Goal: Task Accomplishment & Management: Use online tool/utility

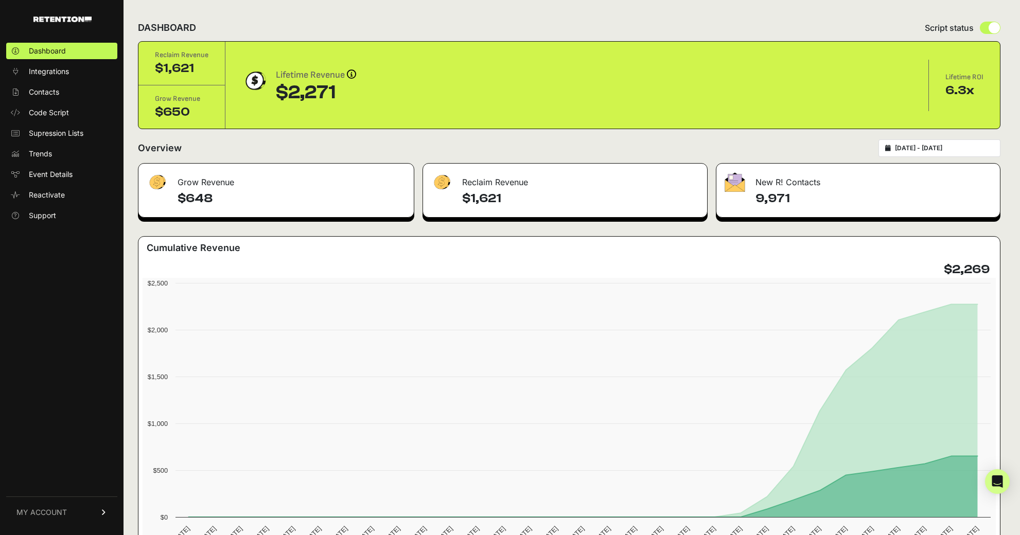
click at [280, 37] on div "DASHBOARD Script status" at bounding box center [569, 27] width 862 height 27
click at [39, 71] on span "Integrations" at bounding box center [49, 71] width 40 height 10
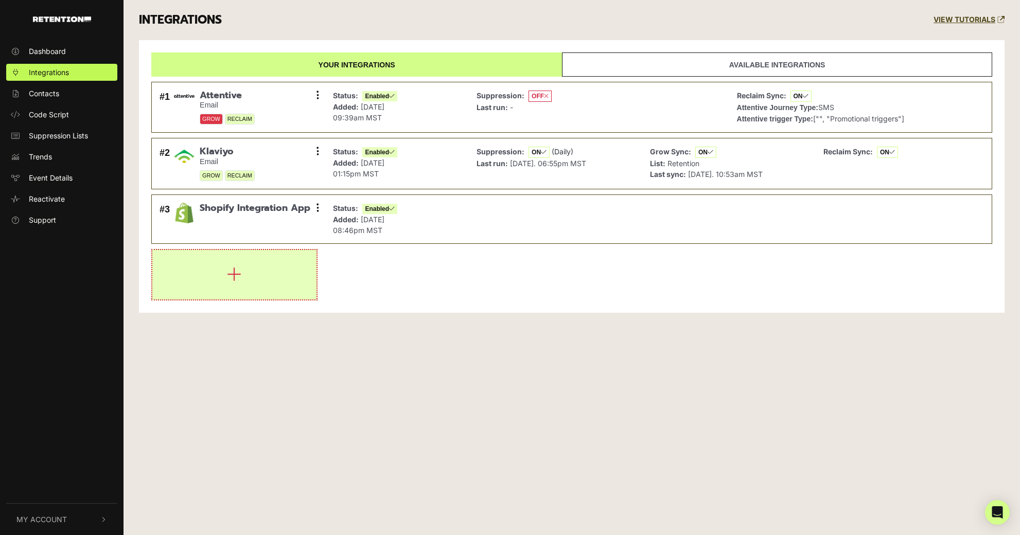
click at [226, 261] on button "button" at bounding box center [234, 274] width 164 height 49
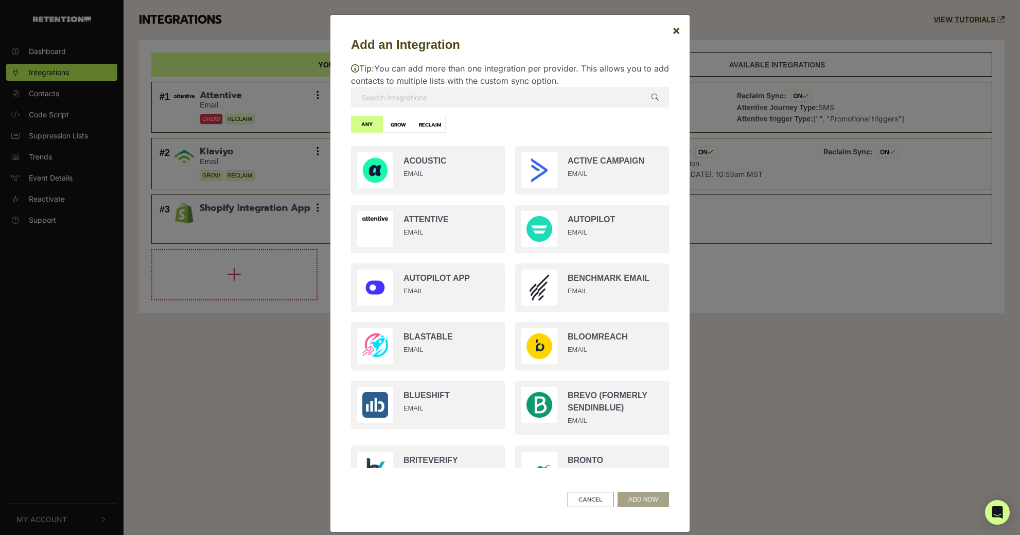
click at [451, 95] on input "text" at bounding box center [510, 97] width 318 height 21
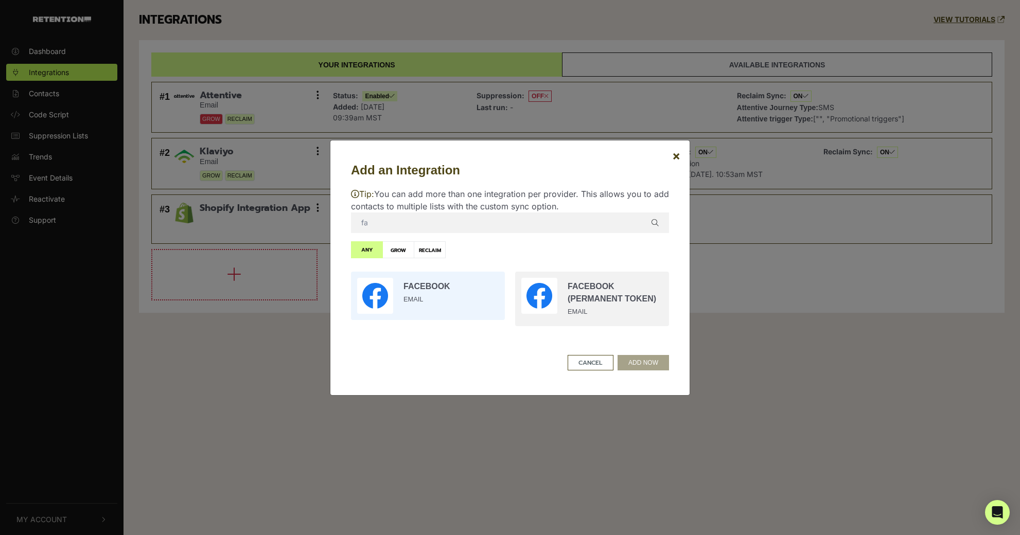
type input "fa"
click at [449, 300] on input "radio" at bounding box center [428, 296] width 164 height 59
radio input "true"
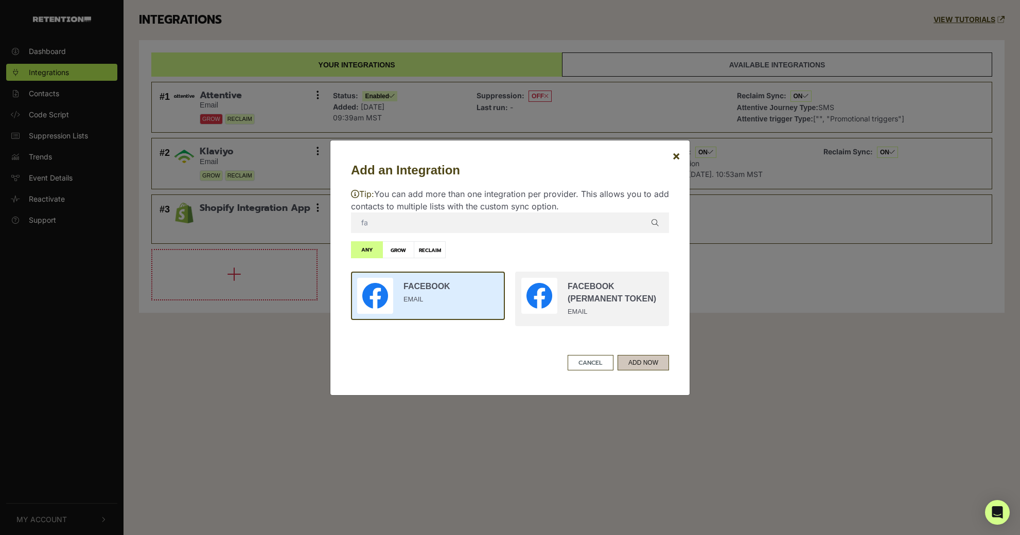
click at [653, 361] on button "ADD NOW" at bounding box center [642, 362] width 51 height 15
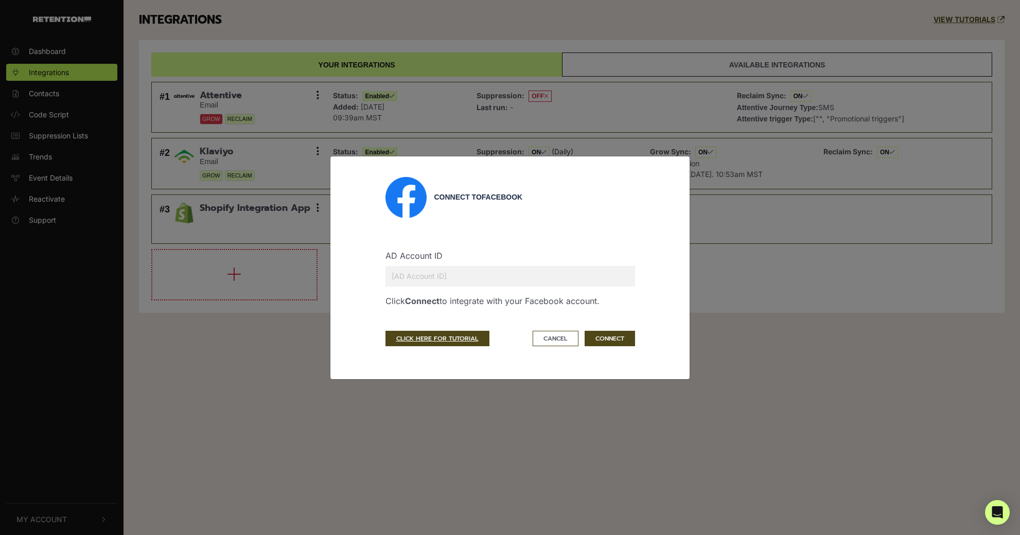
click at [434, 274] on input "text" at bounding box center [510, 276] width 250 height 21
click at [508, 281] on input "text" at bounding box center [510, 276] width 250 height 21
paste input "908313383419852"
type input "908313383419852"
click at [608, 339] on button "CONNECT" at bounding box center [609, 338] width 50 height 15
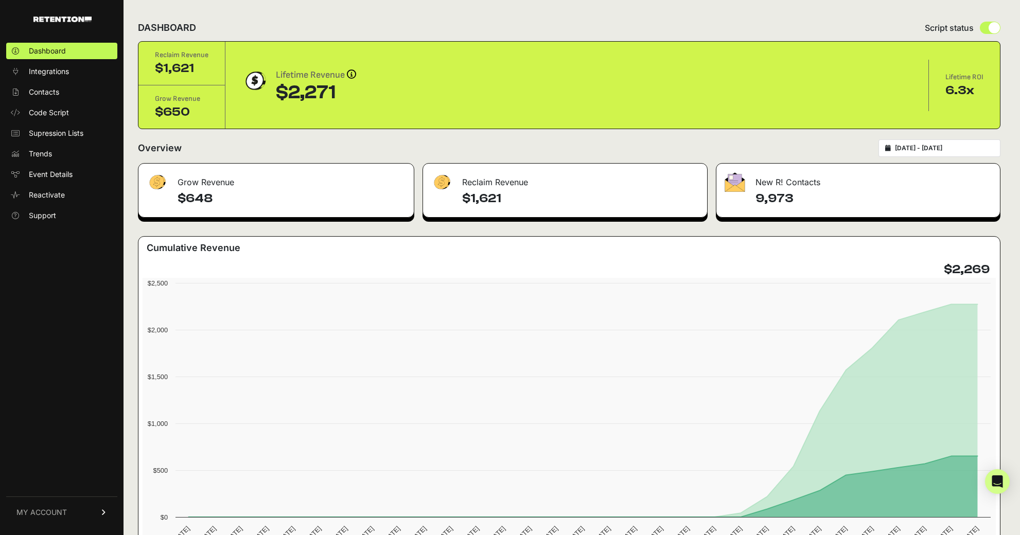
click at [61, 80] on ul "Dashboard Integrations Contacts Code Script Supression Lists Trends Event Detai…" at bounding box center [61, 133] width 111 height 181
click at [59, 75] on span "Integrations" at bounding box center [49, 71] width 40 height 10
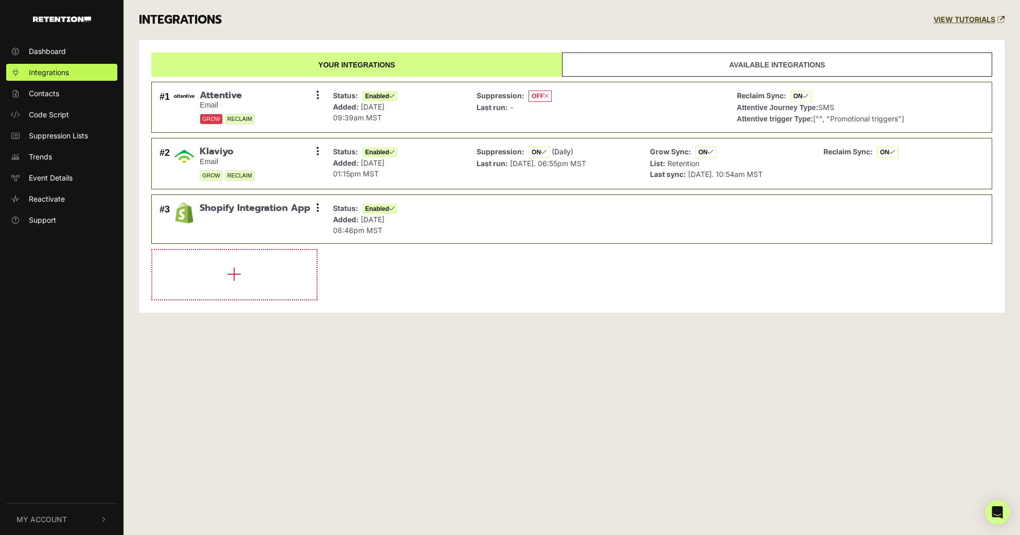
click at [617, 59] on link "Available integrations" at bounding box center [777, 64] width 430 height 24
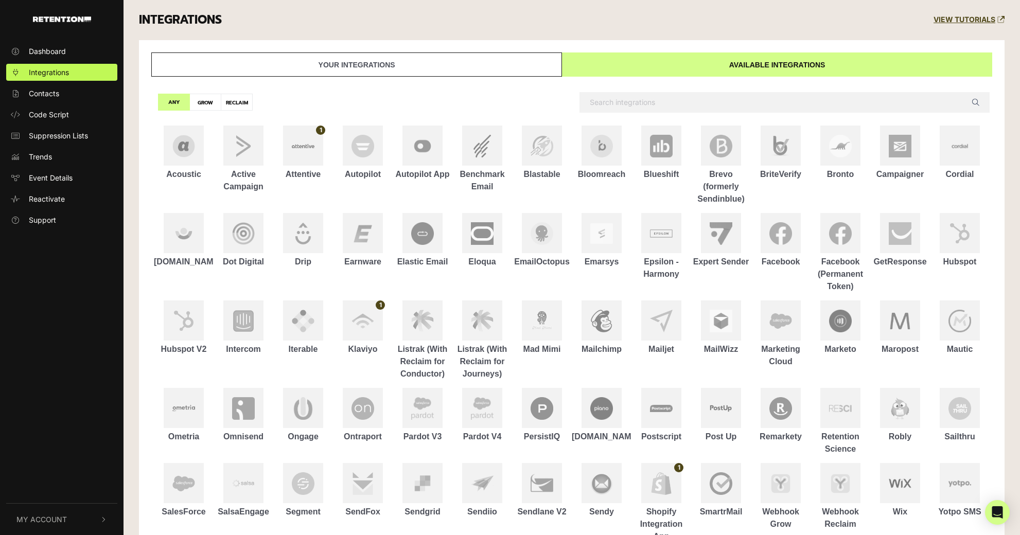
click at [434, 59] on link "Your integrations" at bounding box center [356, 64] width 411 height 24
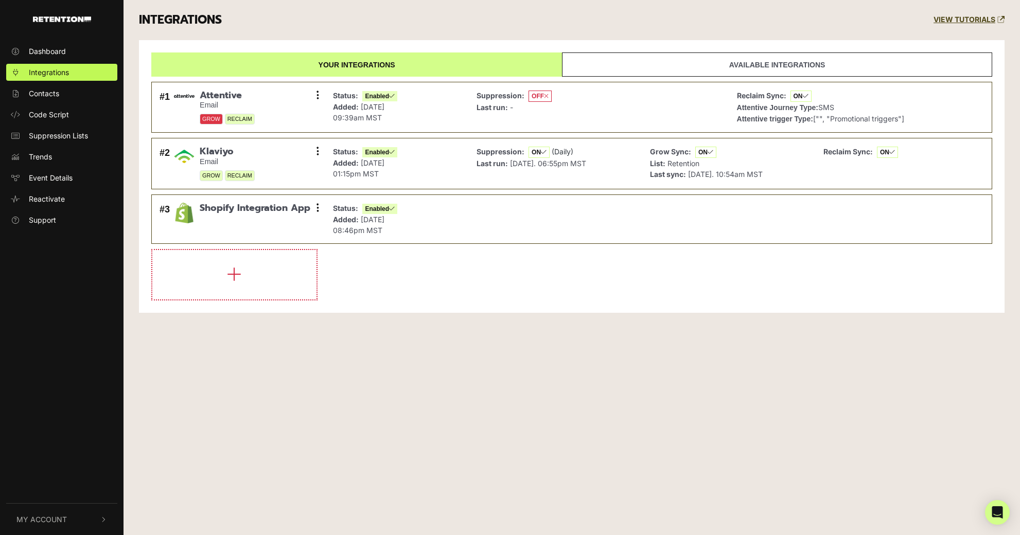
click at [344, 37] on div "INTEGRATIONS VIEW TUTORIALS" at bounding box center [571, 20] width 881 height 40
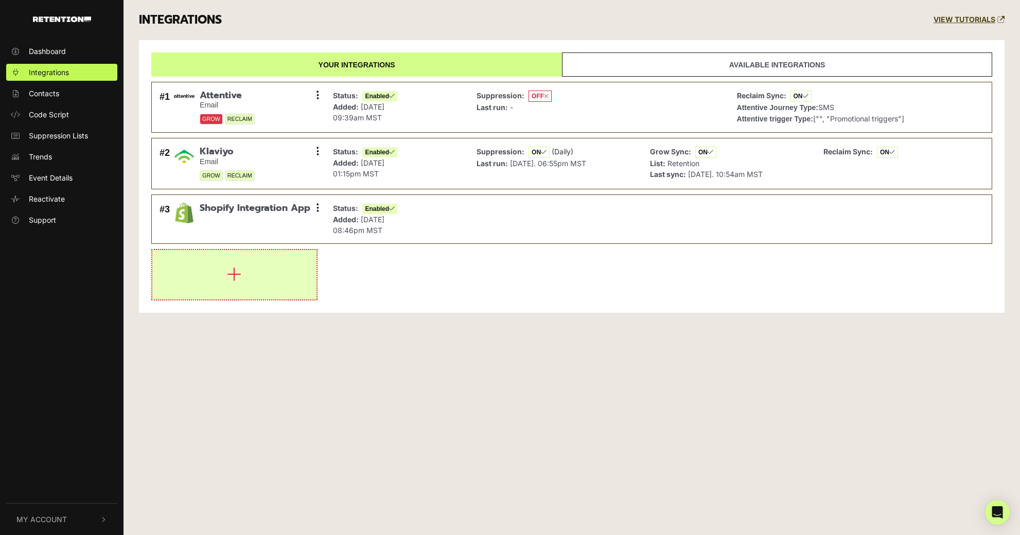
click at [264, 294] on button "button" at bounding box center [234, 274] width 164 height 49
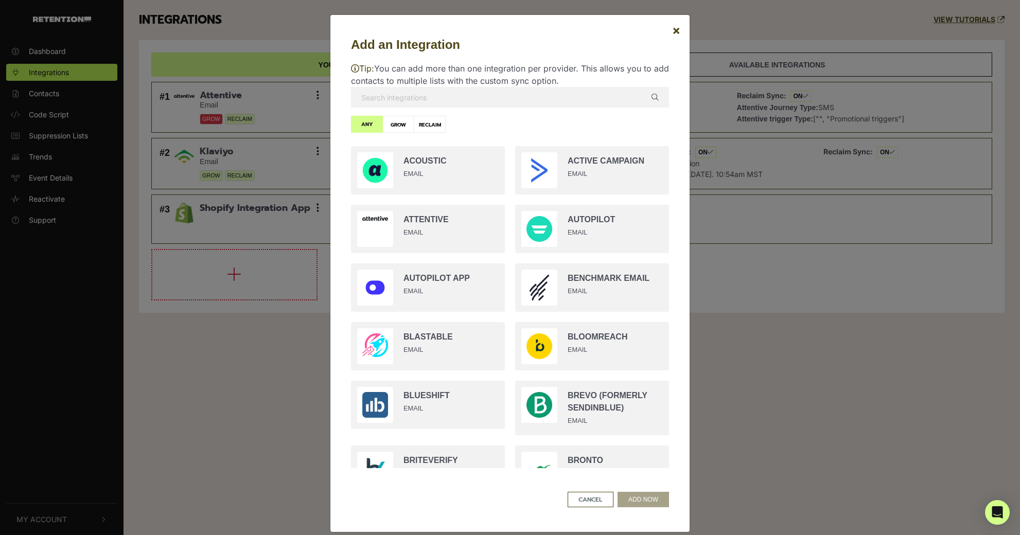
click at [439, 103] on input "text" at bounding box center [510, 97] width 318 height 21
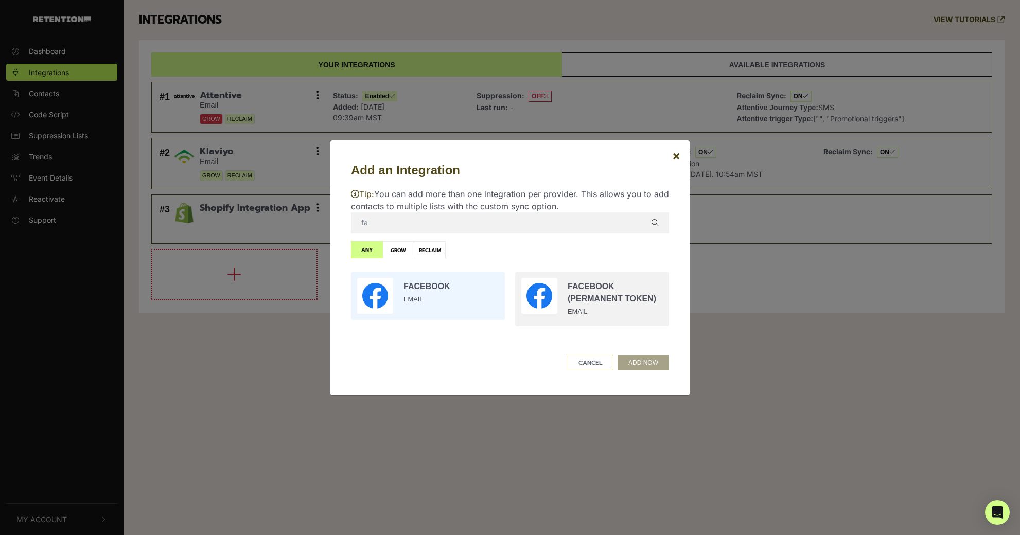
type input "fa"
click at [438, 302] on input "radio" at bounding box center [428, 296] width 164 height 59
radio input "true"
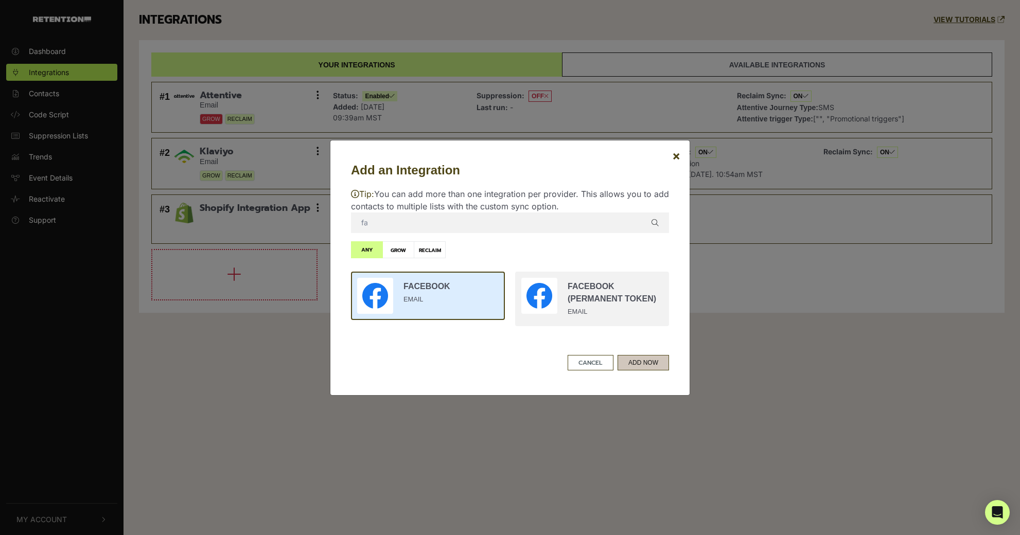
click at [643, 358] on button "ADD NOW" at bounding box center [642, 362] width 51 height 15
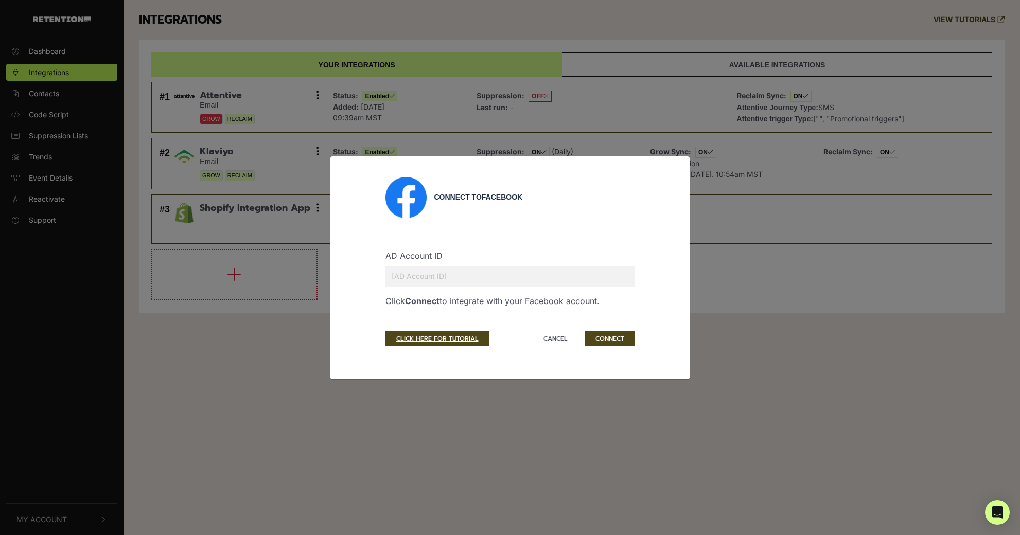
click at [500, 286] on input "text" at bounding box center [510, 276] width 250 height 21
type input "908313383419852"
click at [611, 339] on button "CONNECT" at bounding box center [609, 338] width 50 height 15
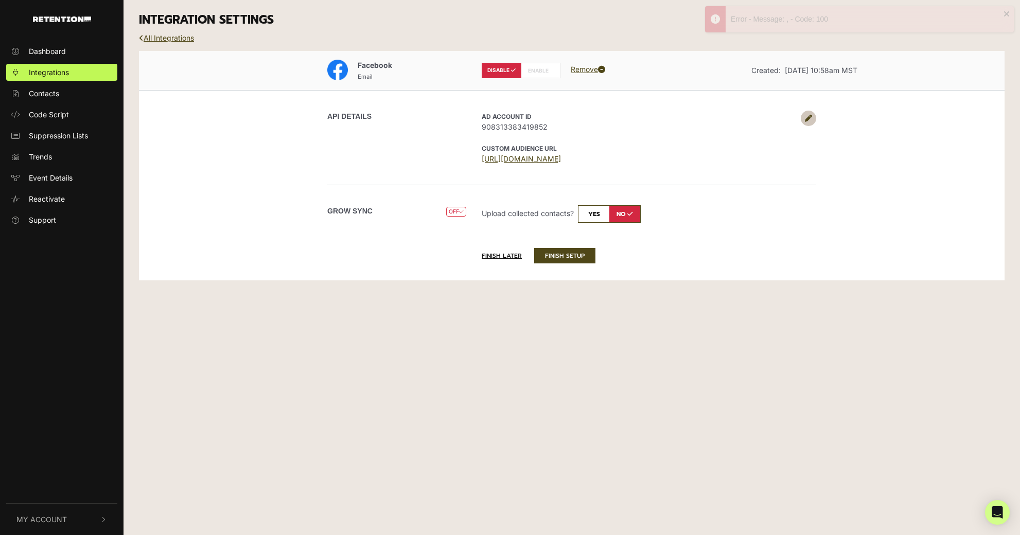
click at [591, 219] on input "checkbox" at bounding box center [609, 213] width 63 height 17
checkbox input "true"
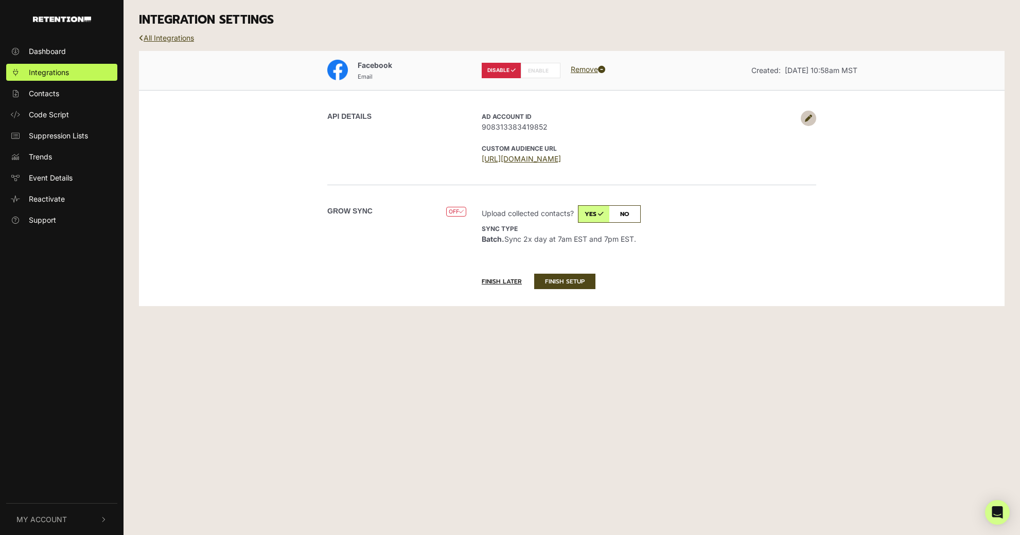
click at [539, 65] on label "ENABLE" at bounding box center [541, 70] width 40 height 15
radio input "false"
radio input "true"
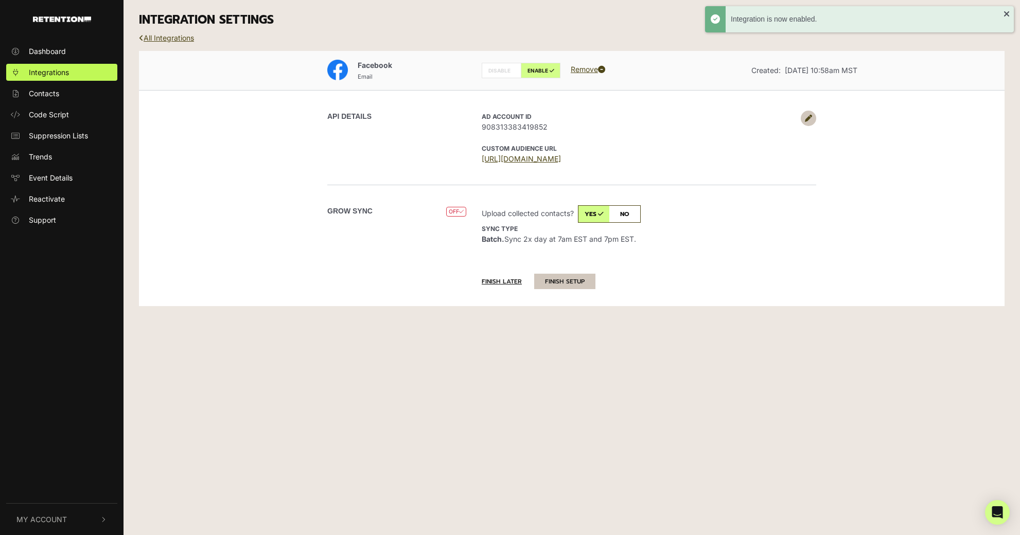
click at [574, 285] on button "FINISH SETUP" at bounding box center [564, 281] width 61 height 15
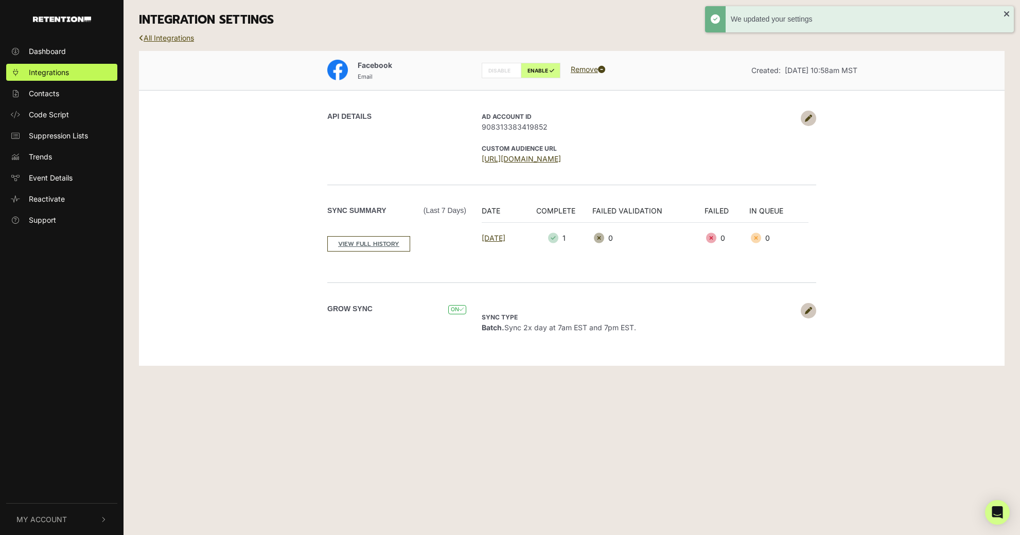
click at [178, 33] on link "All Integrations" at bounding box center [166, 37] width 55 height 9
